Goal: Information Seeking & Learning: Learn about a topic

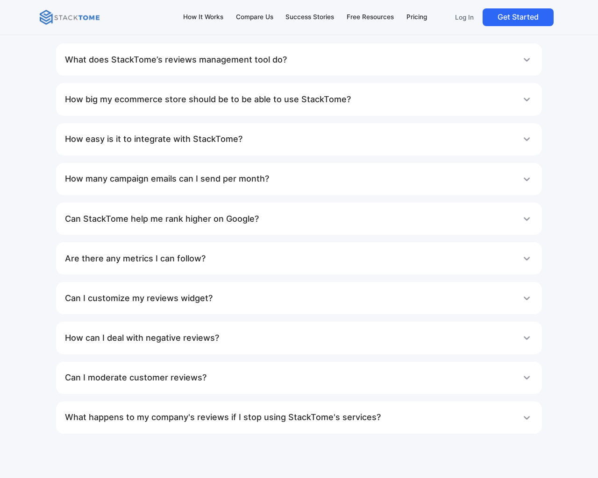
scroll to position [4883, 0]
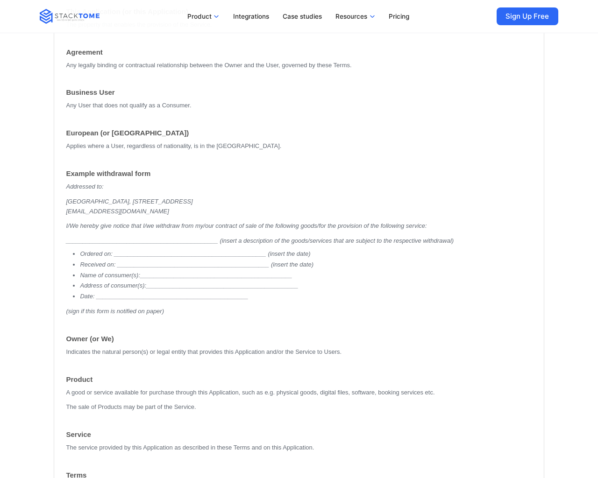
scroll to position [5582, 0]
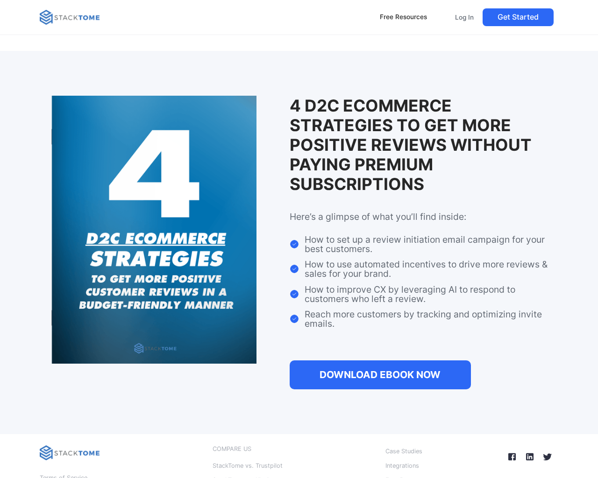
scroll to position [1078, 0]
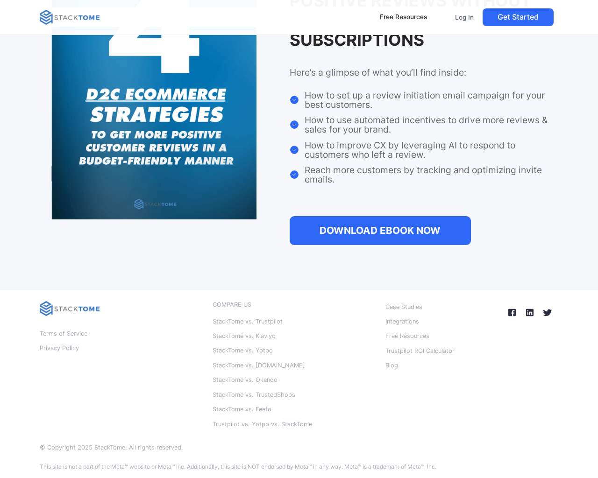
scroll to position [1078, 0]
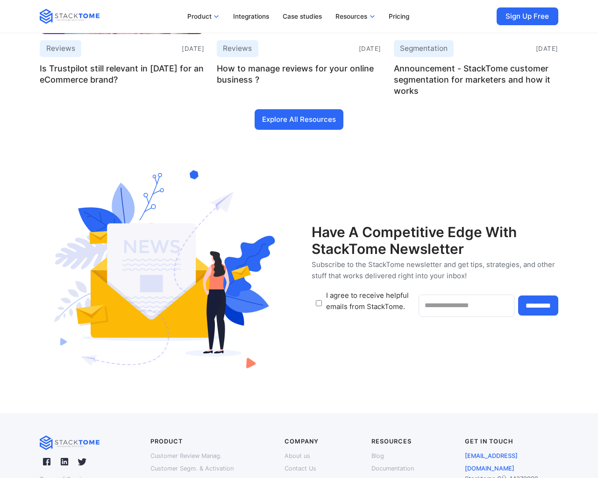
scroll to position [4492, 0]
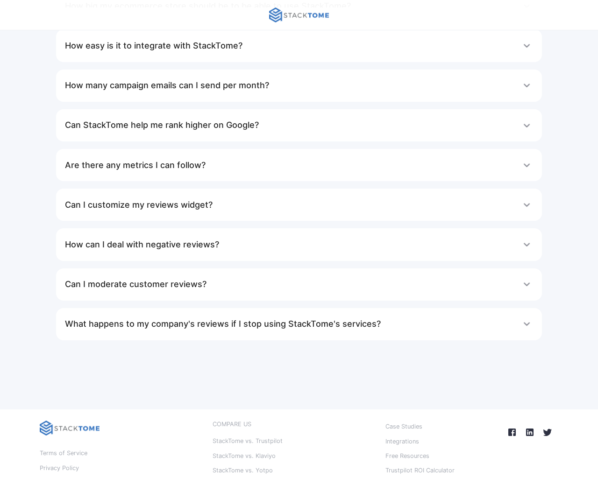
scroll to position [1287, 0]
